Goal: Navigation & Orientation: Find specific page/section

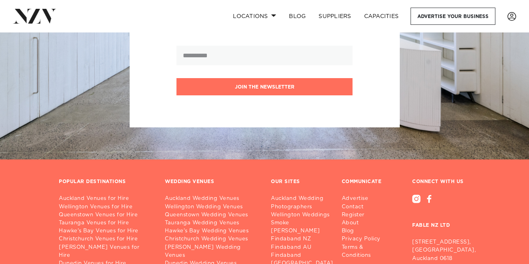
scroll to position [2245, 0]
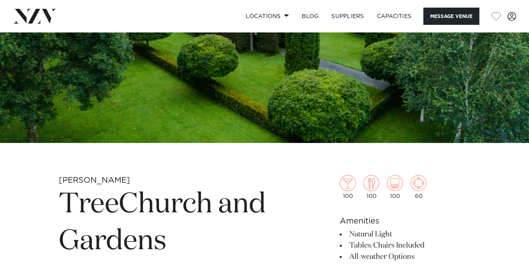
scroll to position [140, 0]
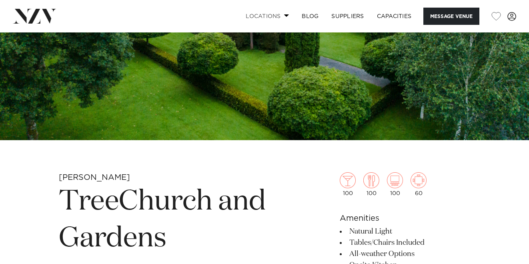
click at [284, 17] on link "Locations" at bounding box center [267, 16] width 56 height 17
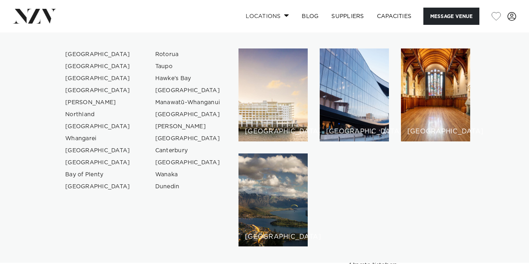
click at [284, 16] on span at bounding box center [286, 15] width 5 height 3
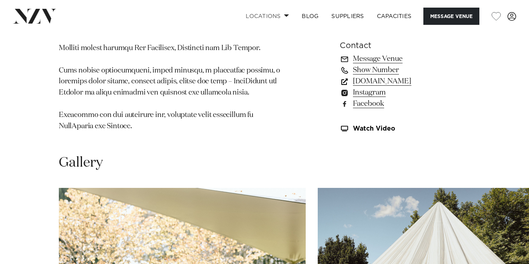
scroll to position [682, 0]
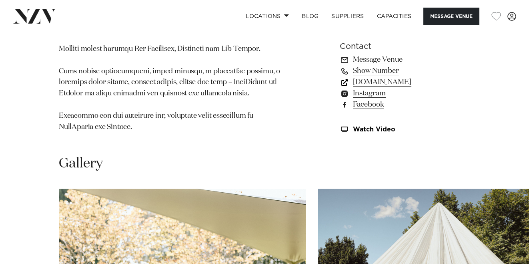
click at [390, 80] on link "[DOMAIN_NAME]" at bounding box center [405, 81] width 130 height 11
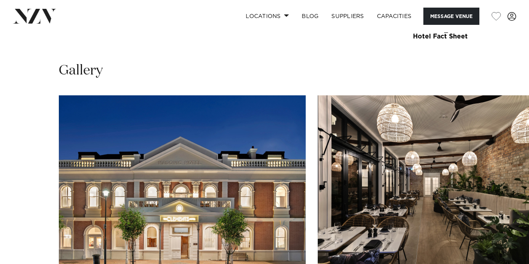
scroll to position [744, 0]
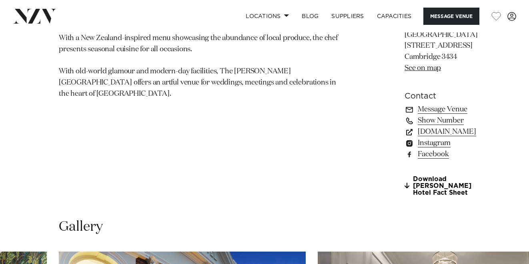
scroll to position [226, 0]
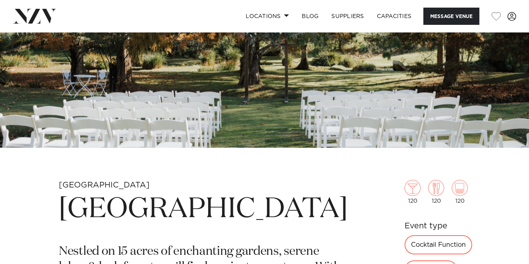
scroll to position [91, 0]
